Goal: Task Accomplishment & Management: Manage account settings

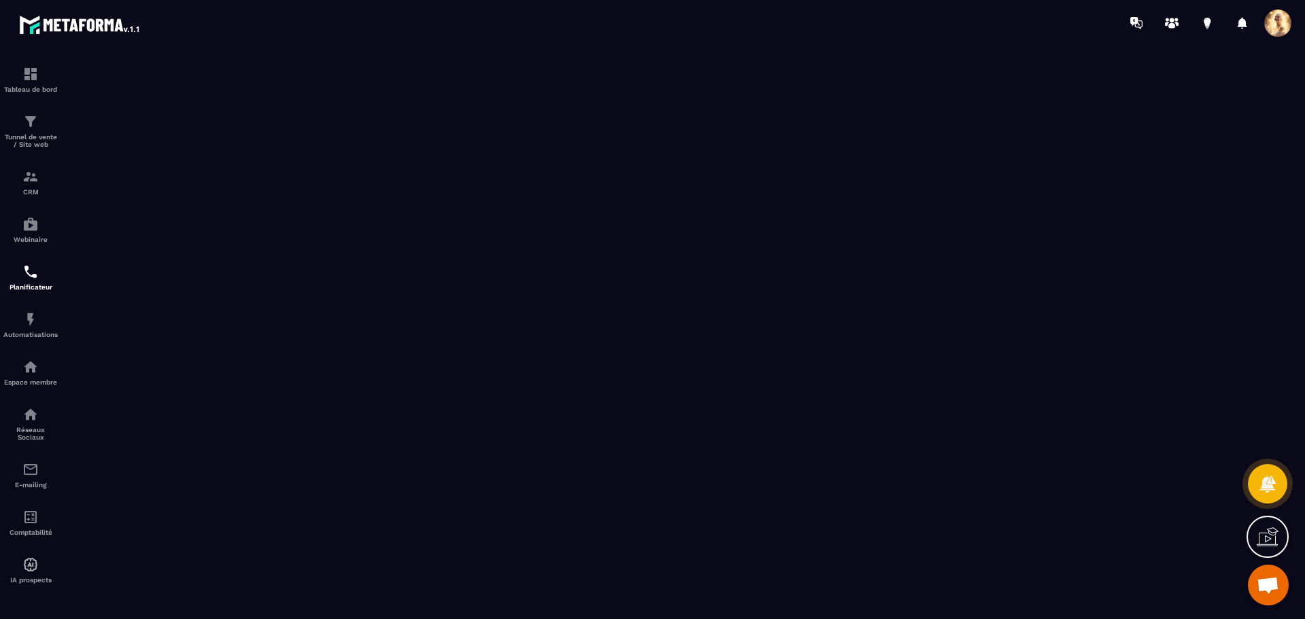
scroll to position [1726, 0]
click at [29, 122] on img at bounding box center [30, 121] width 16 height 16
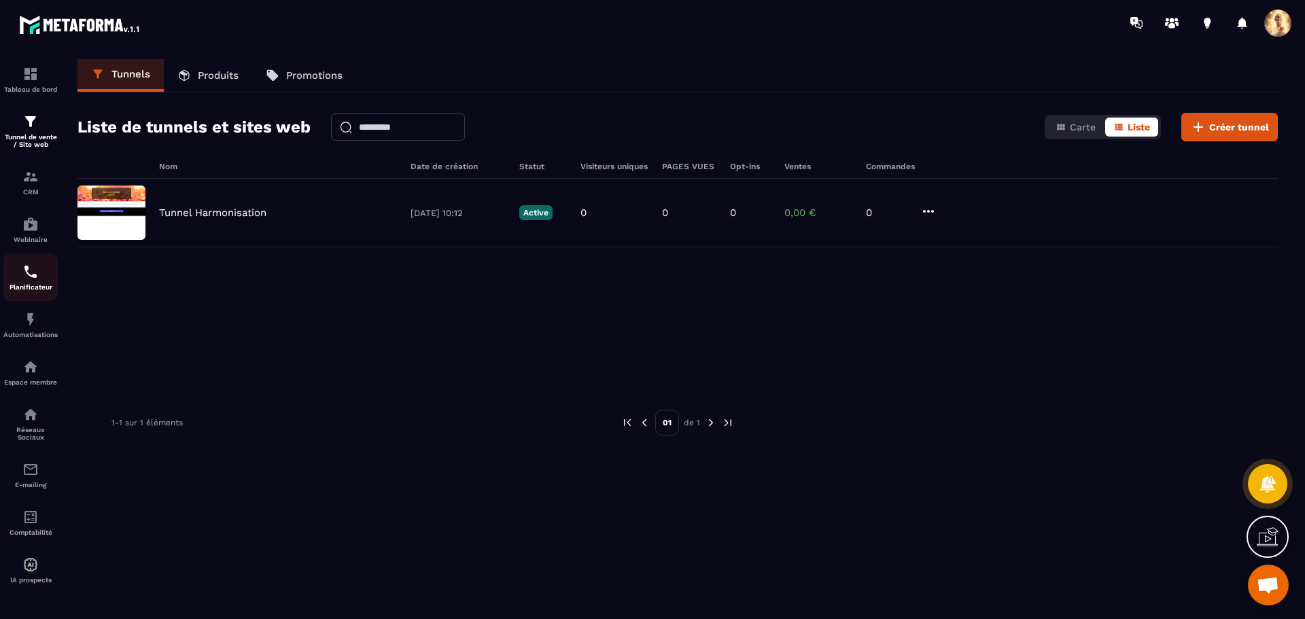
click at [34, 275] on img at bounding box center [30, 272] width 16 height 16
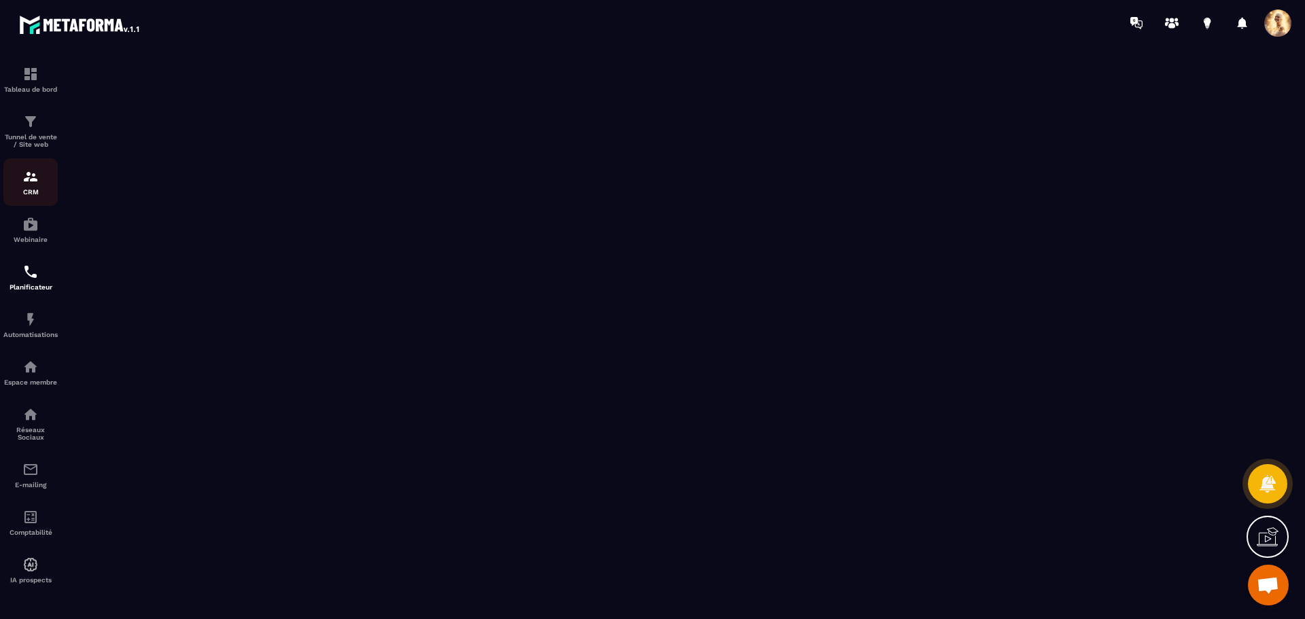
click at [30, 184] on img at bounding box center [30, 177] width 16 height 16
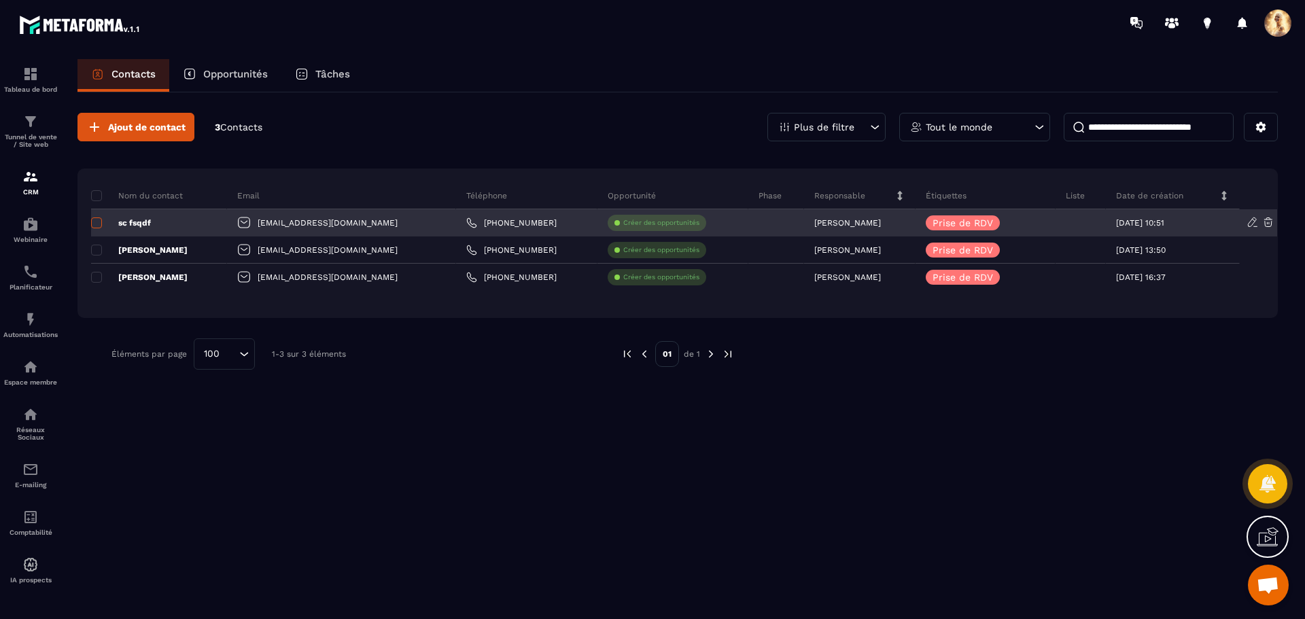
click at [101, 221] on span at bounding box center [96, 222] width 11 height 11
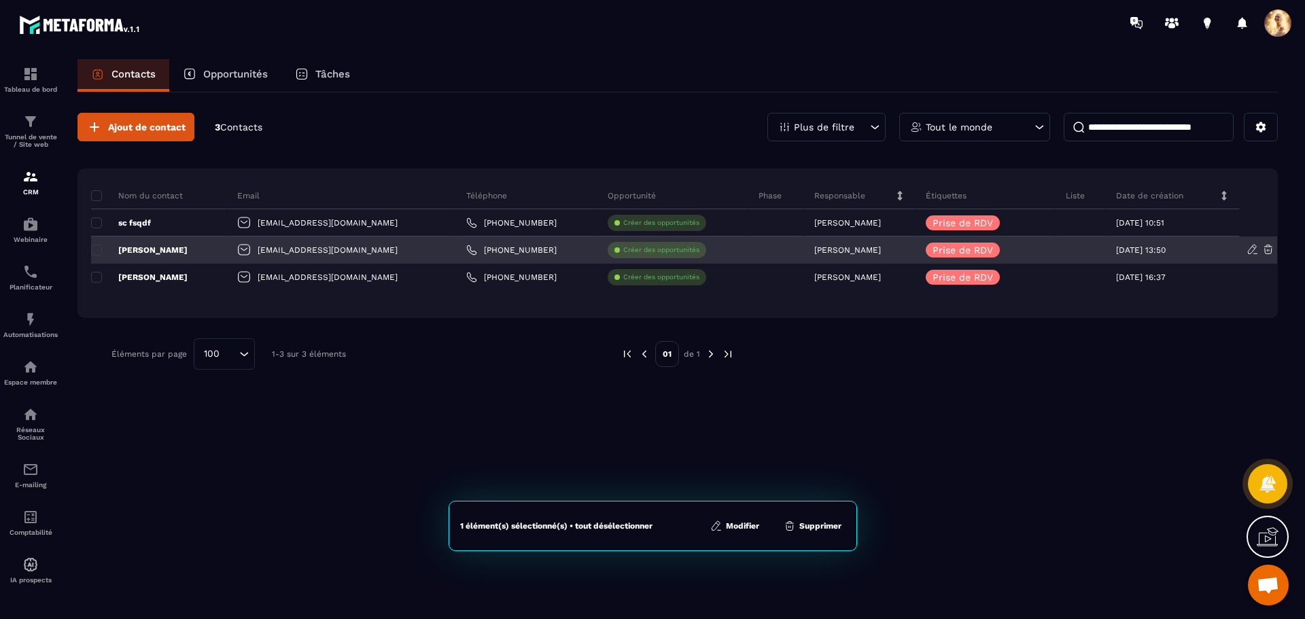
click at [101, 245] on p "[PERSON_NAME]" at bounding box center [139, 250] width 97 height 11
